Goal: Information Seeking & Learning: Check status

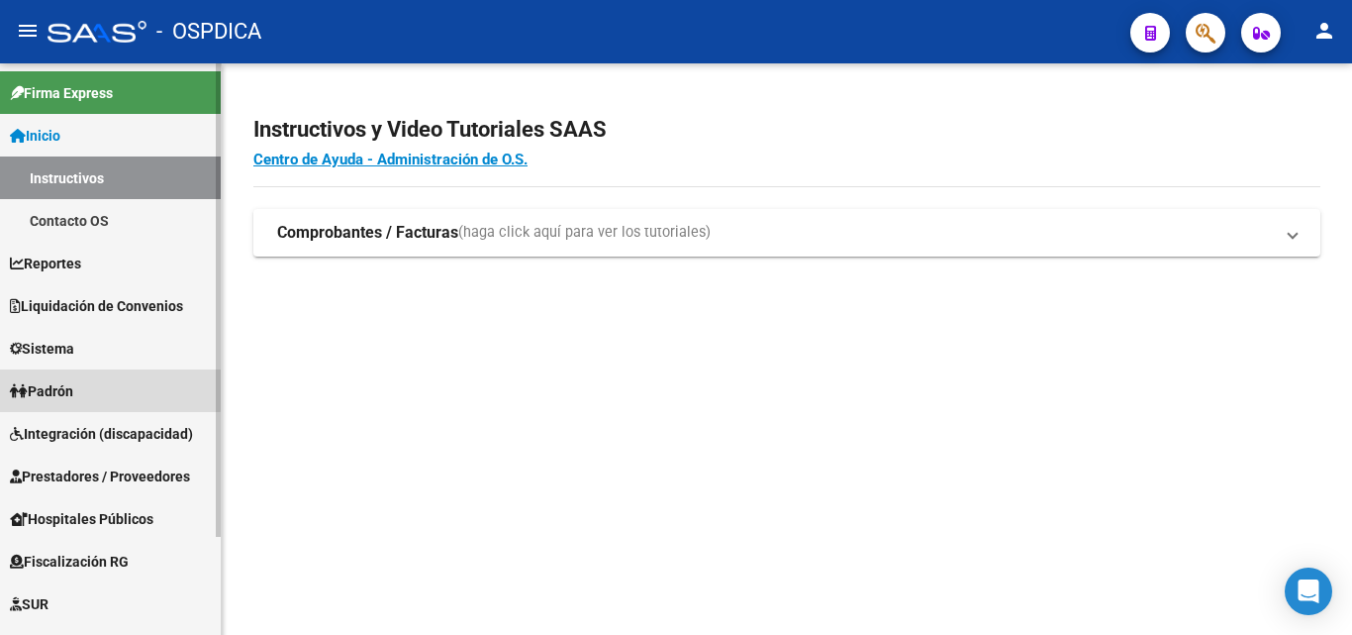
click at [94, 386] on link "Padrón" at bounding box center [110, 390] width 221 height 43
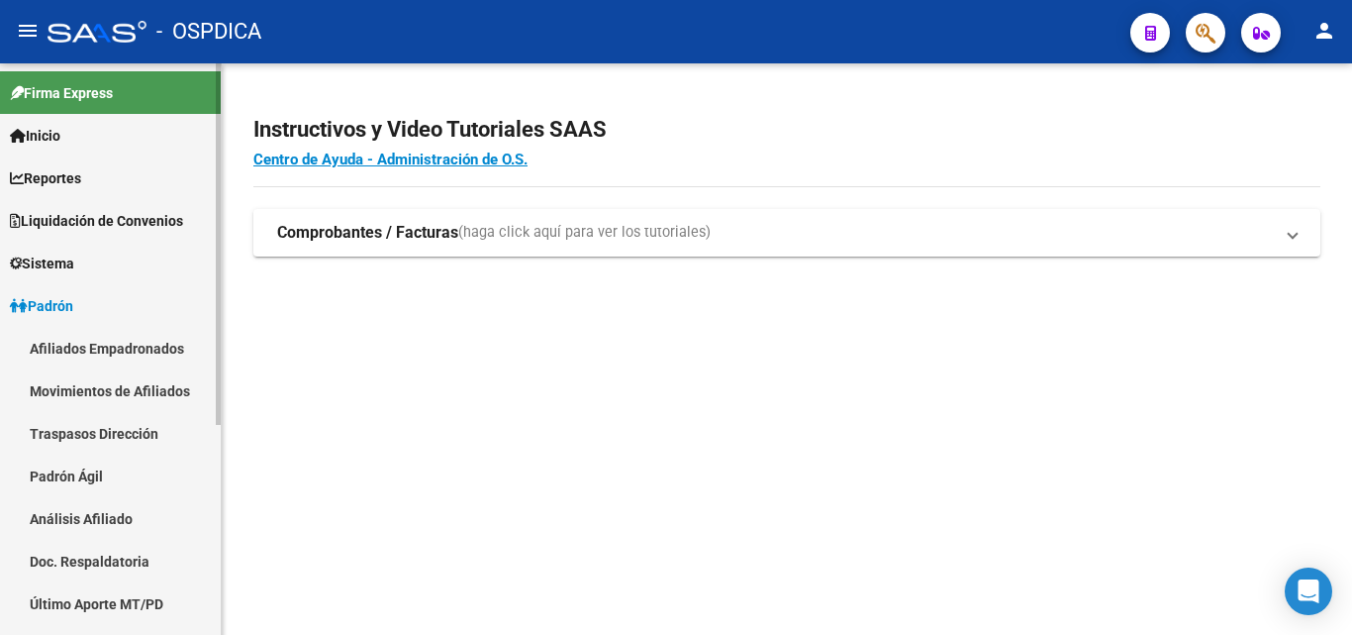
scroll to position [132, 0]
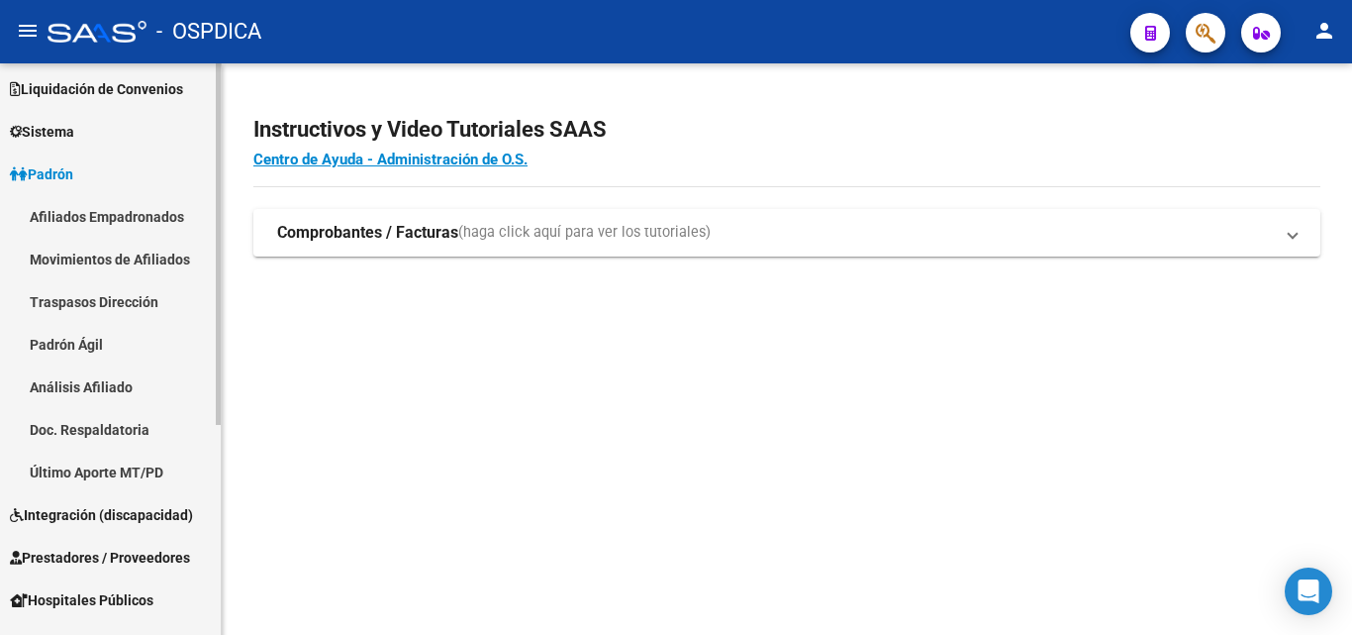
click at [99, 336] on link "Padrón Ágil" at bounding box center [110, 344] width 221 height 43
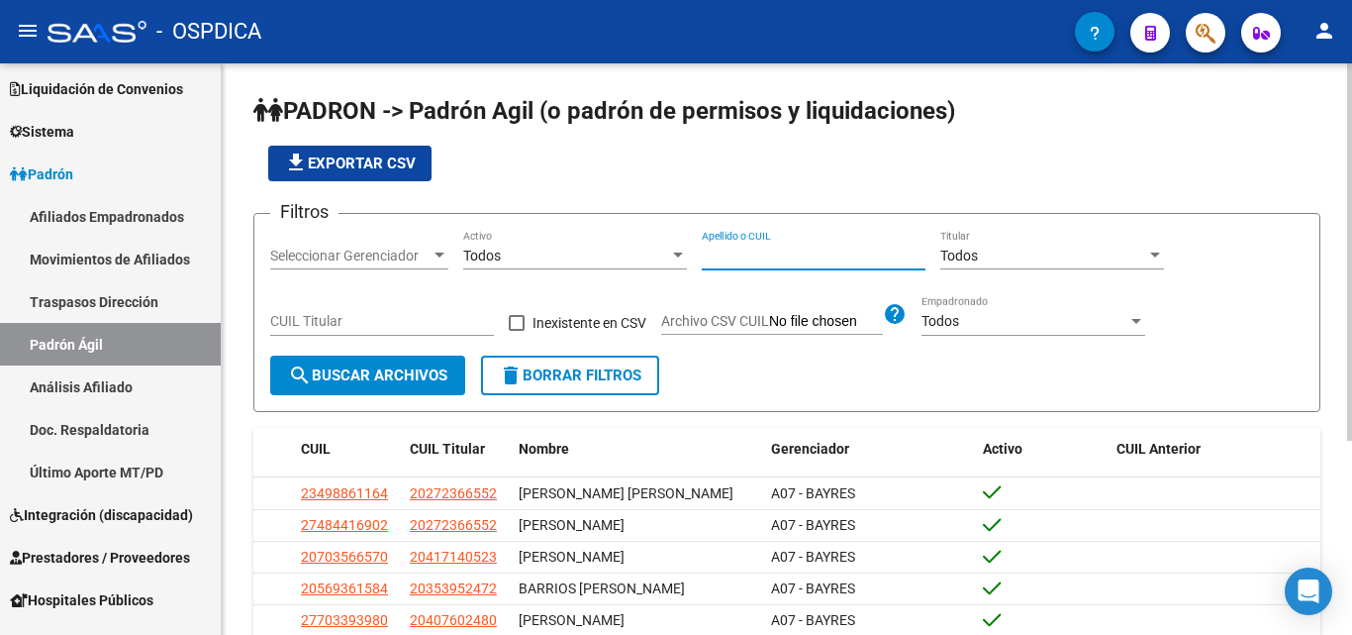
click at [780, 250] on input "Apellido o CUIL" at bounding box center [814, 255] width 224 height 17
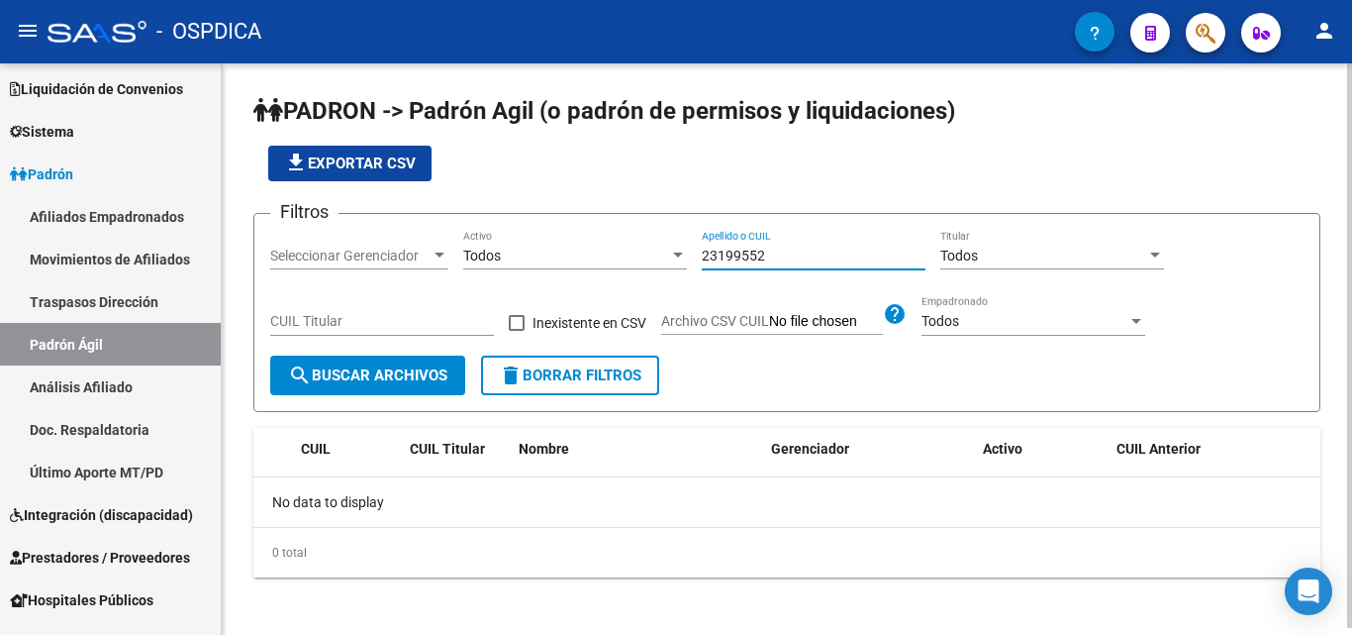
drag, startPoint x: 780, startPoint y: 250, endPoint x: 681, endPoint y: 238, distance: 99.8
click at [681, 238] on div "Filtros Seleccionar Gerenciador Seleccionar Gerenciador Todos Activo 23199552 A…" at bounding box center [786, 293] width 1033 height 126
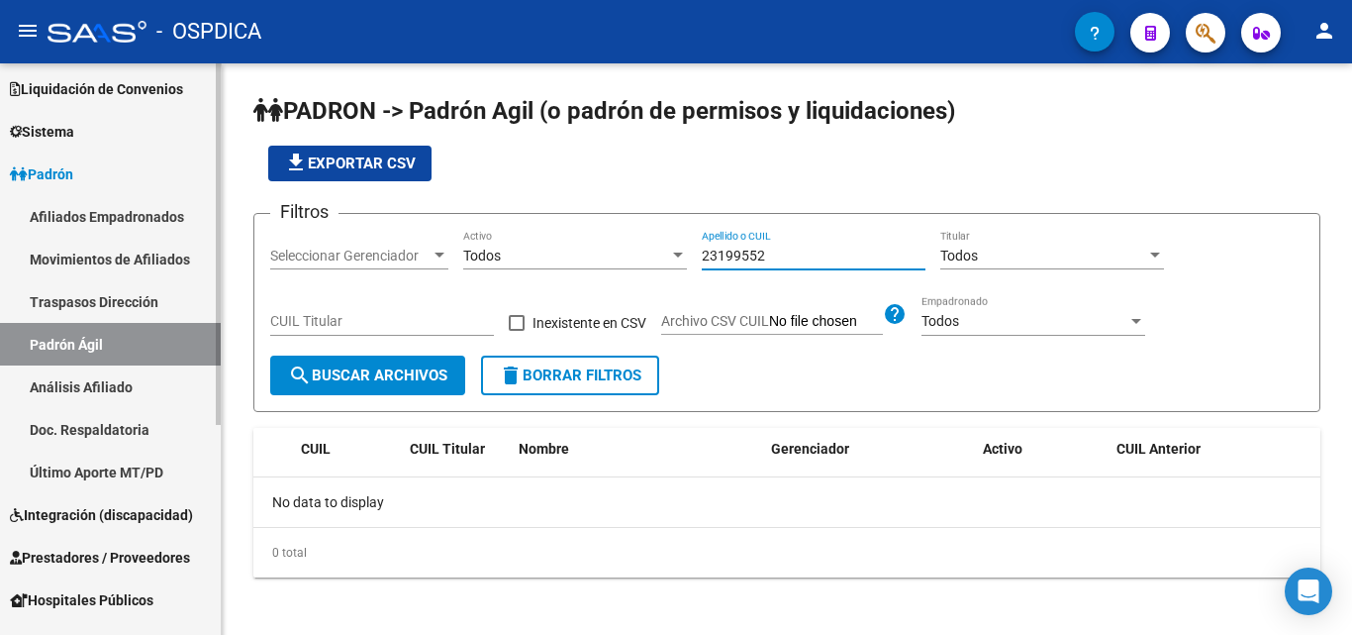
type input "23199552"
click at [138, 262] on link "Movimientos de Afiliados" at bounding box center [110, 259] width 221 height 43
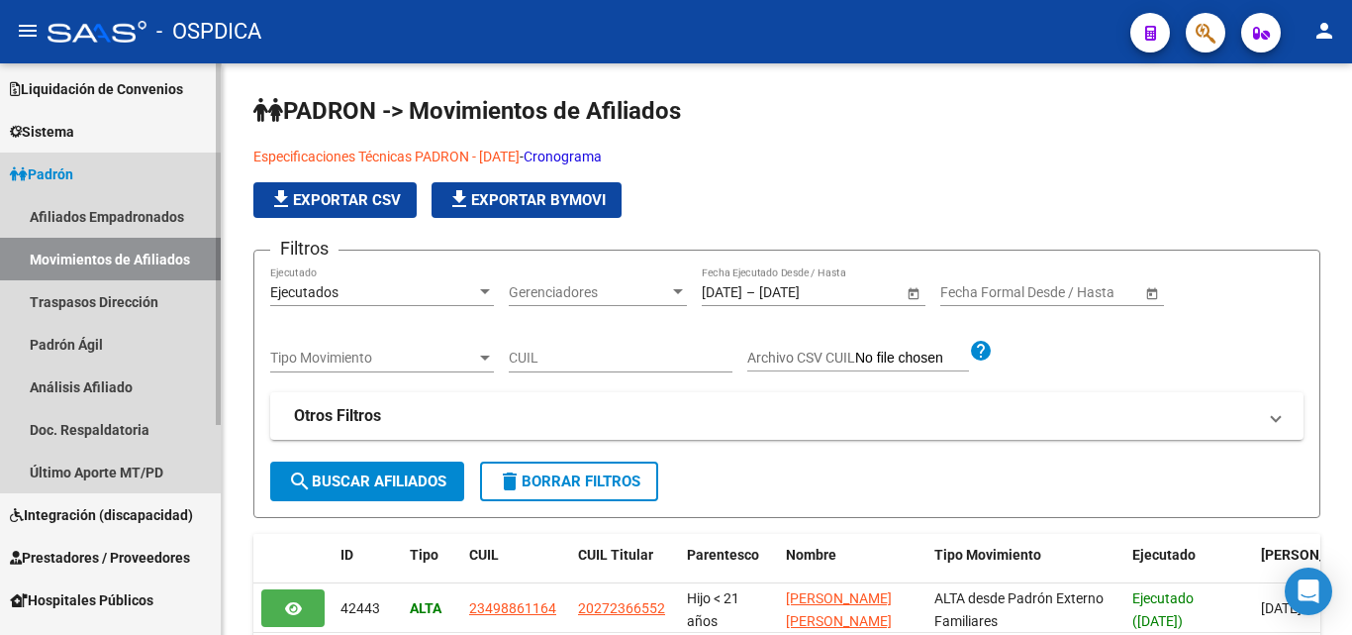
click at [162, 169] on link "Padrón" at bounding box center [110, 173] width 221 height 43
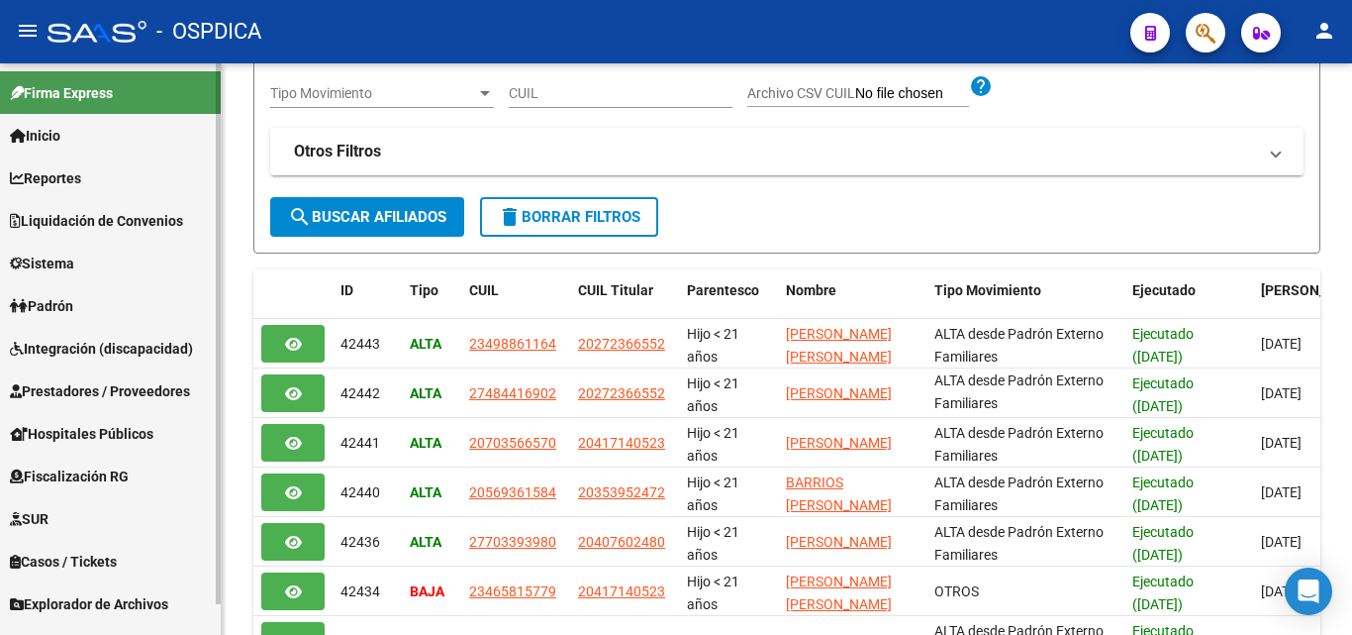
click at [124, 293] on link "Padrón" at bounding box center [110, 305] width 221 height 43
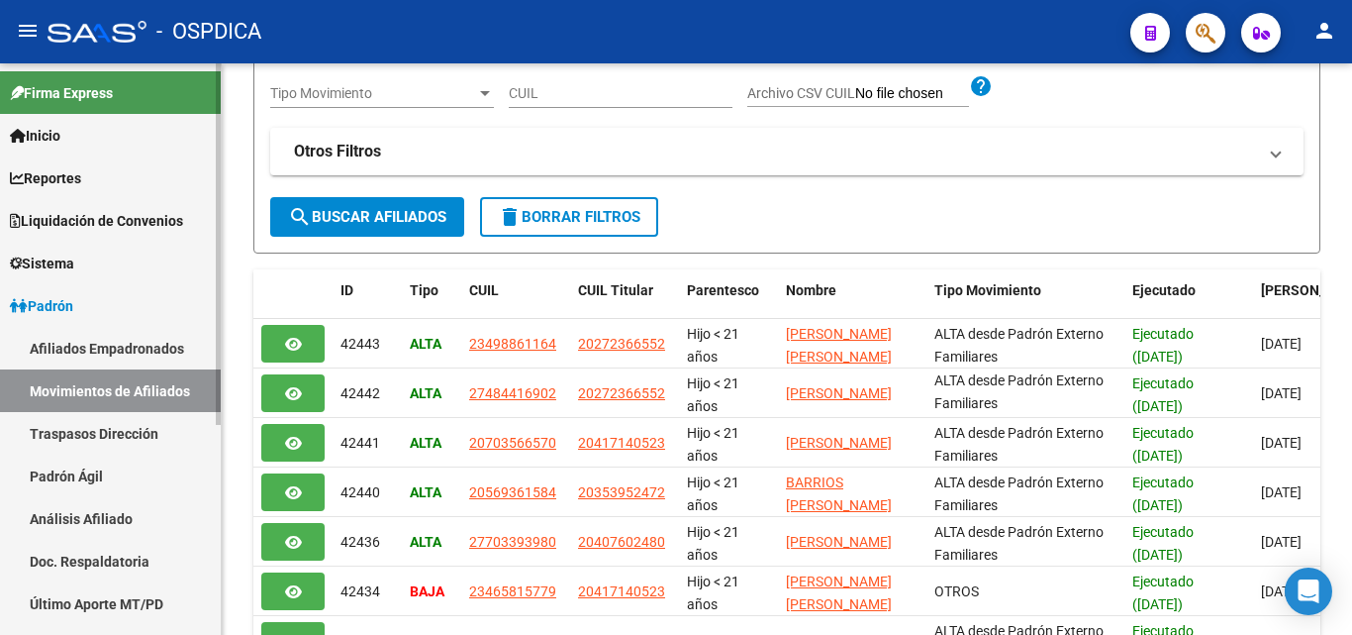
drag, startPoint x: 54, startPoint y: 471, endPoint x: 96, endPoint y: 463, distance: 42.3
click at [56, 469] on link "Padrón Ágil" at bounding box center [110, 475] width 221 height 43
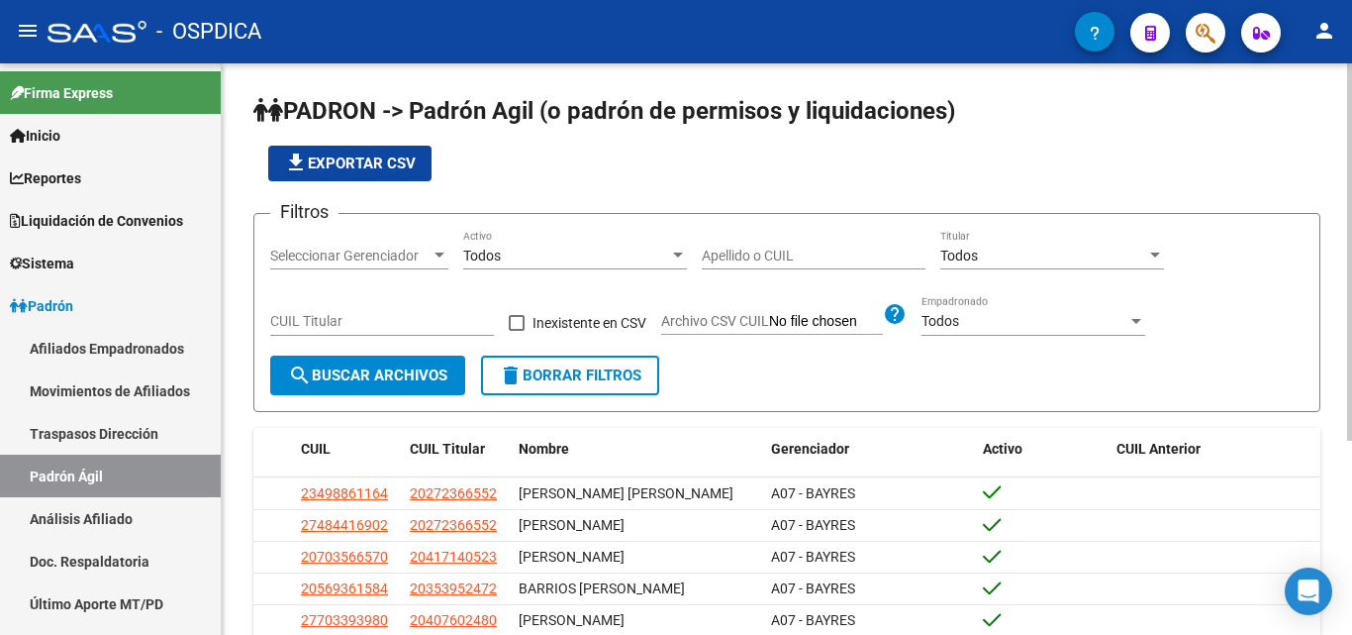
click at [753, 260] on input "Apellido o CUIL" at bounding box center [814, 255] width 224 height 17
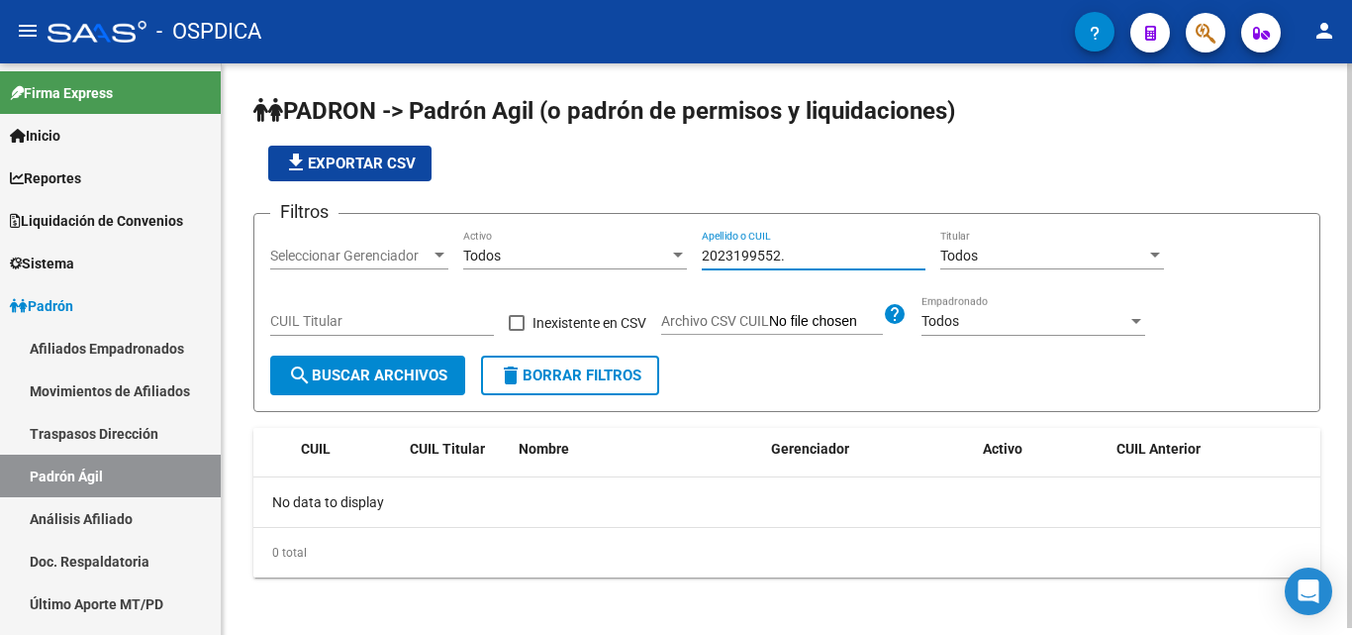
type input "2023199552"
drag, startPoint x: 780, startPoint y: 255, endPoint x: 667, endPoint y: 244, distance: 113.5
click at [656, 242] on div "Filtros Seleccionar Gerenciador Seleccionar Gerenciador Todos Activo 2023199552…" at bounding box center [786, 293] width 1033 height 126
type input "27271792269"
click at [521, 552] on div "0 total" at bounding box center [786, 552] width 1067 height 49
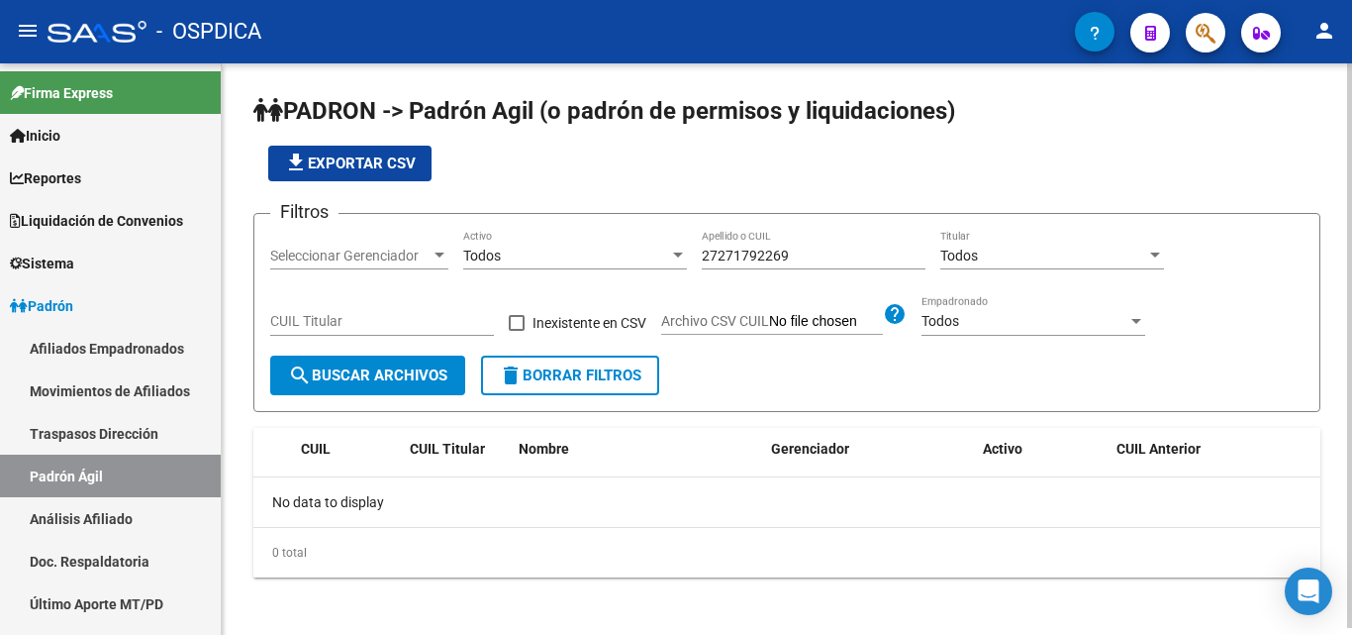
click at [938, 172] on div "file_download Exportar CSV" at bounding box center [786, 164] width 1067 height 36
click at [738, 523] on div "No data to display" at bounding box center [786, 501] width 1067 height 49
click at [835, 233] on div "27271792269 Apellido o CUIL" at bounding box center [814, 250] width 224 height 40
drag, startPoint x: 804, startPoint y: 247, endPoint x: 543, endPoint y: 238, distance: 260.5
click at [543, 238] on div "Filtros Seleccionar Gerenciador Seleccionar Gerenciador Todos Activo 2727179226…" at bounding box center [786, 293] width 1033 height 126
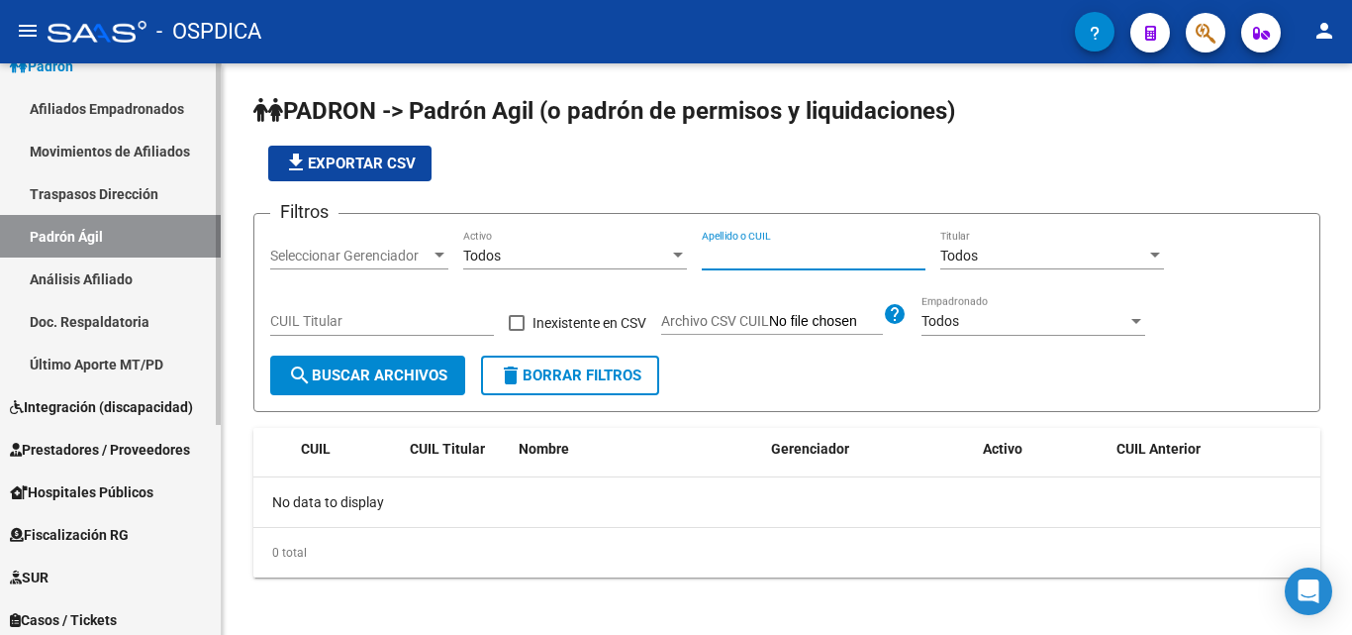
scroll to position [199, 0]
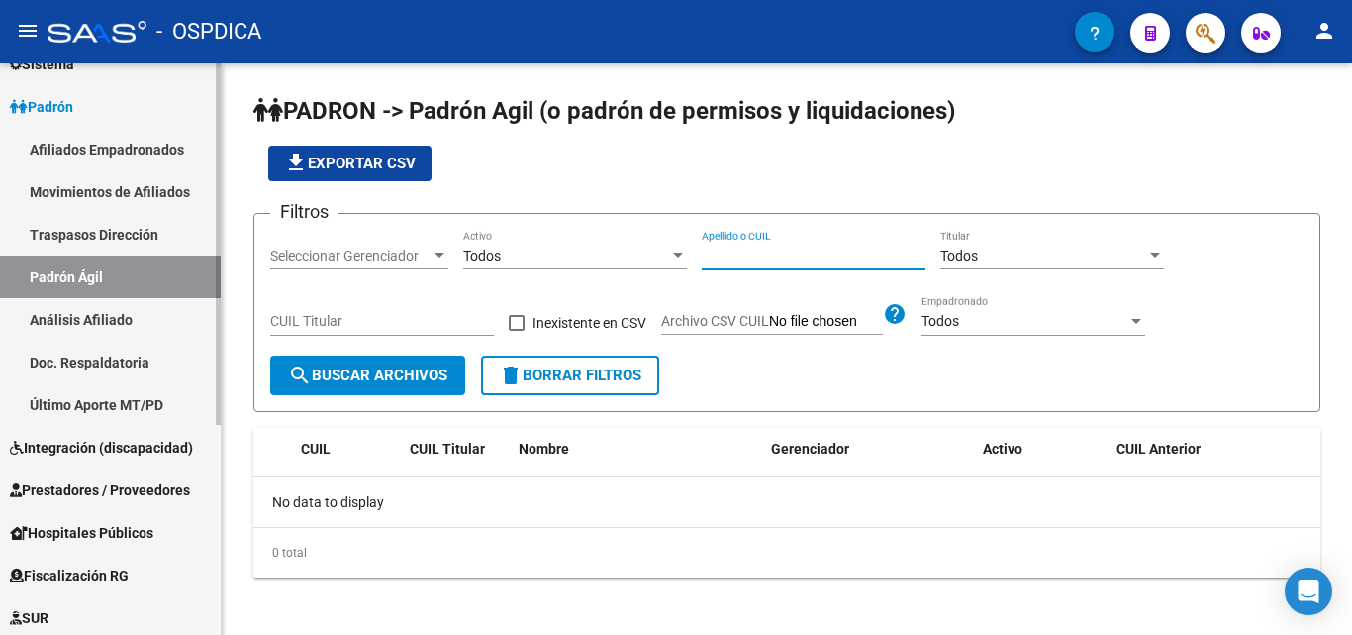
click at [119, 104] on link "Padrón" at bounding box center [110, 106] width 221 height 43
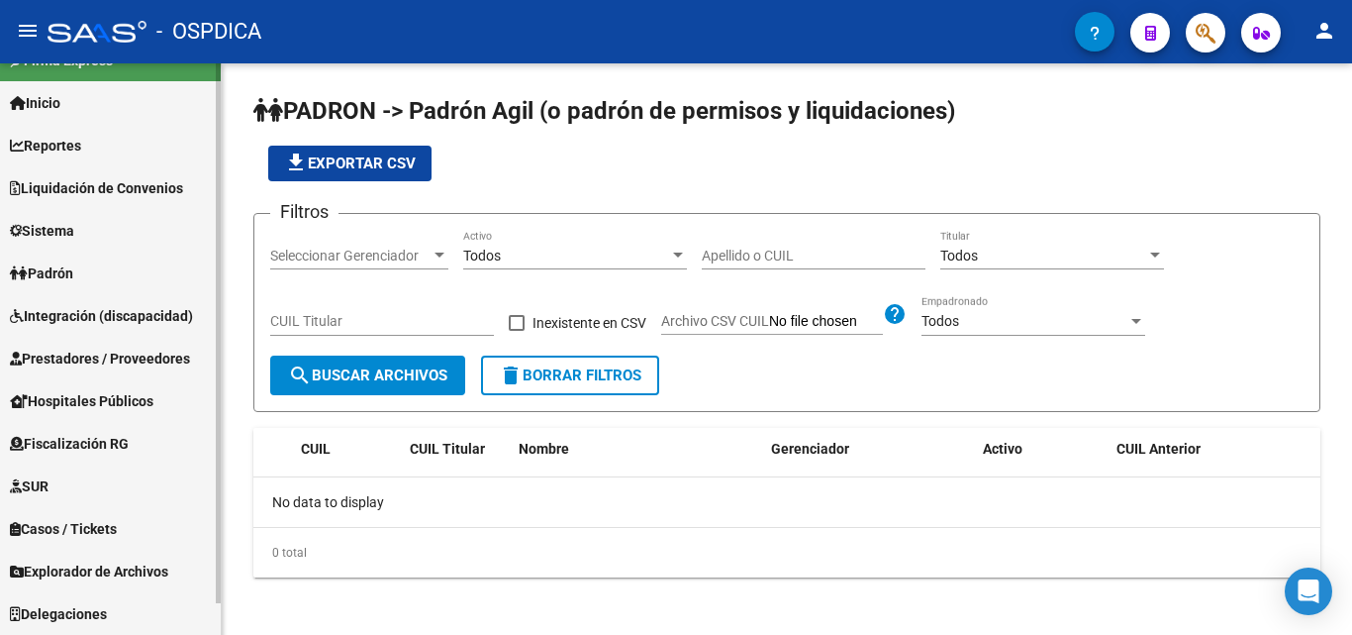
scroll to position [33, 0]
click at [58, 269] on span "Padrón" at bounding box center [41, 273] width 63 height 22
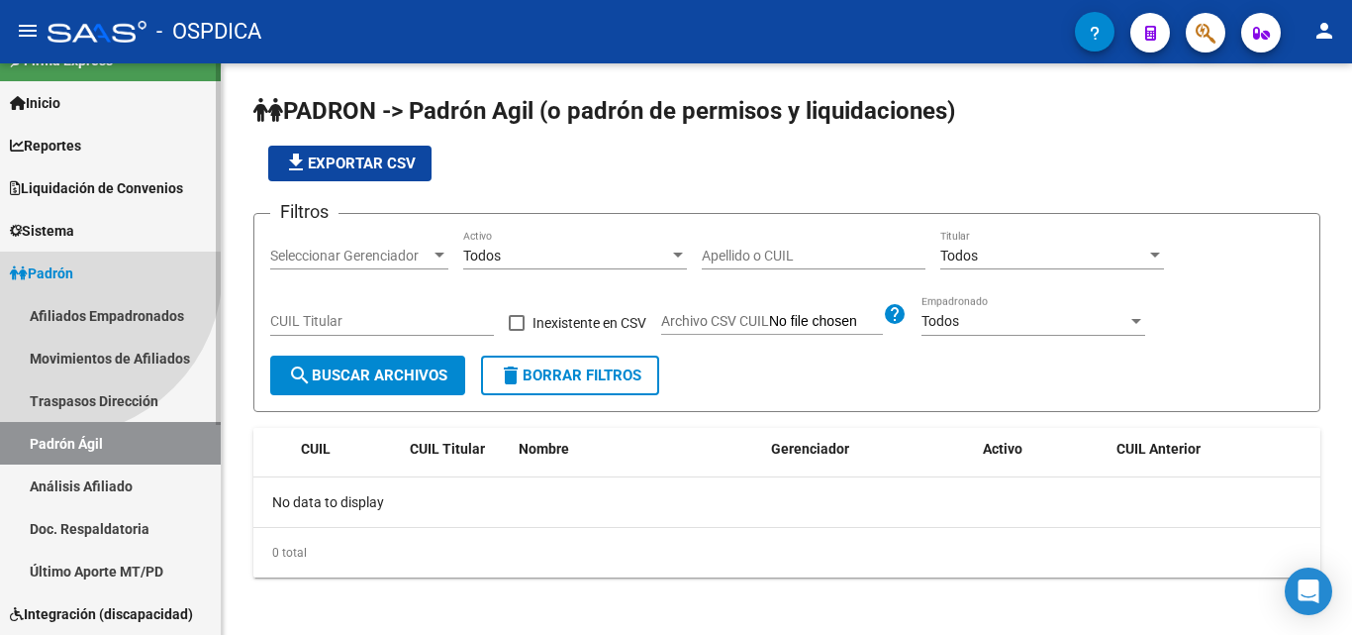
scroll to position [199, 0]
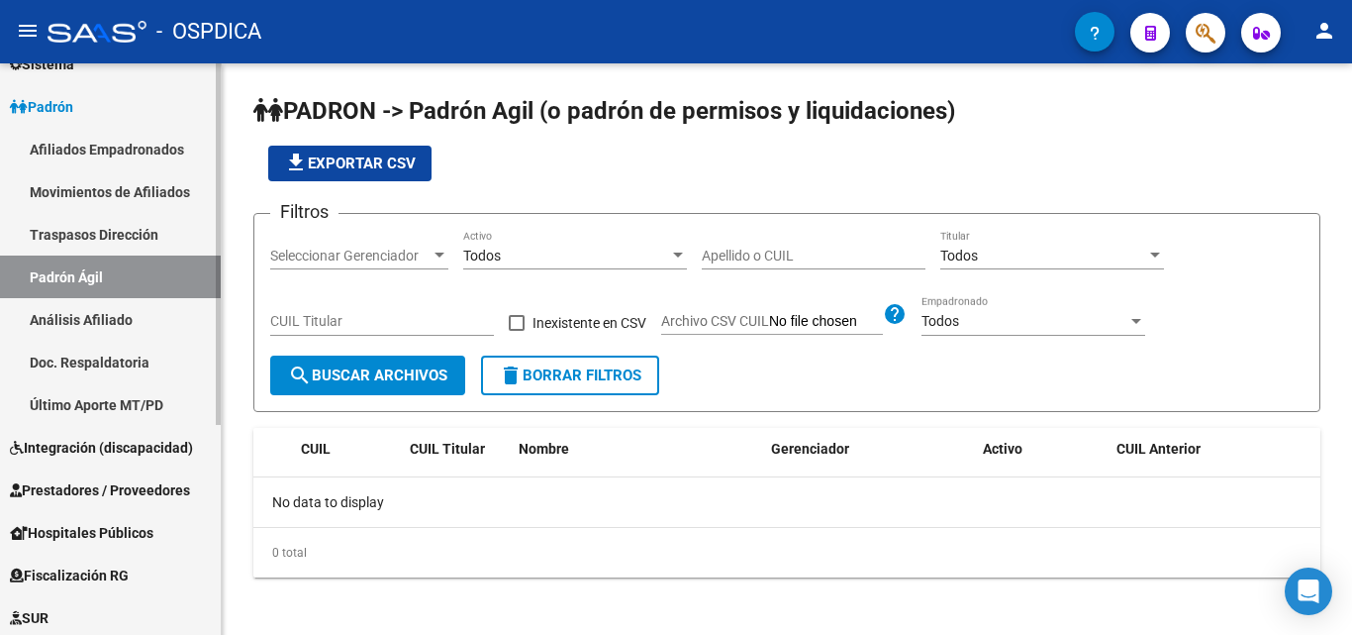
click at [97, 268] on link "Padrón Ágil" at bounding box center [110, 276] width 221 height 43
